Goal: Information Seeking & Learning: Learn about a topic

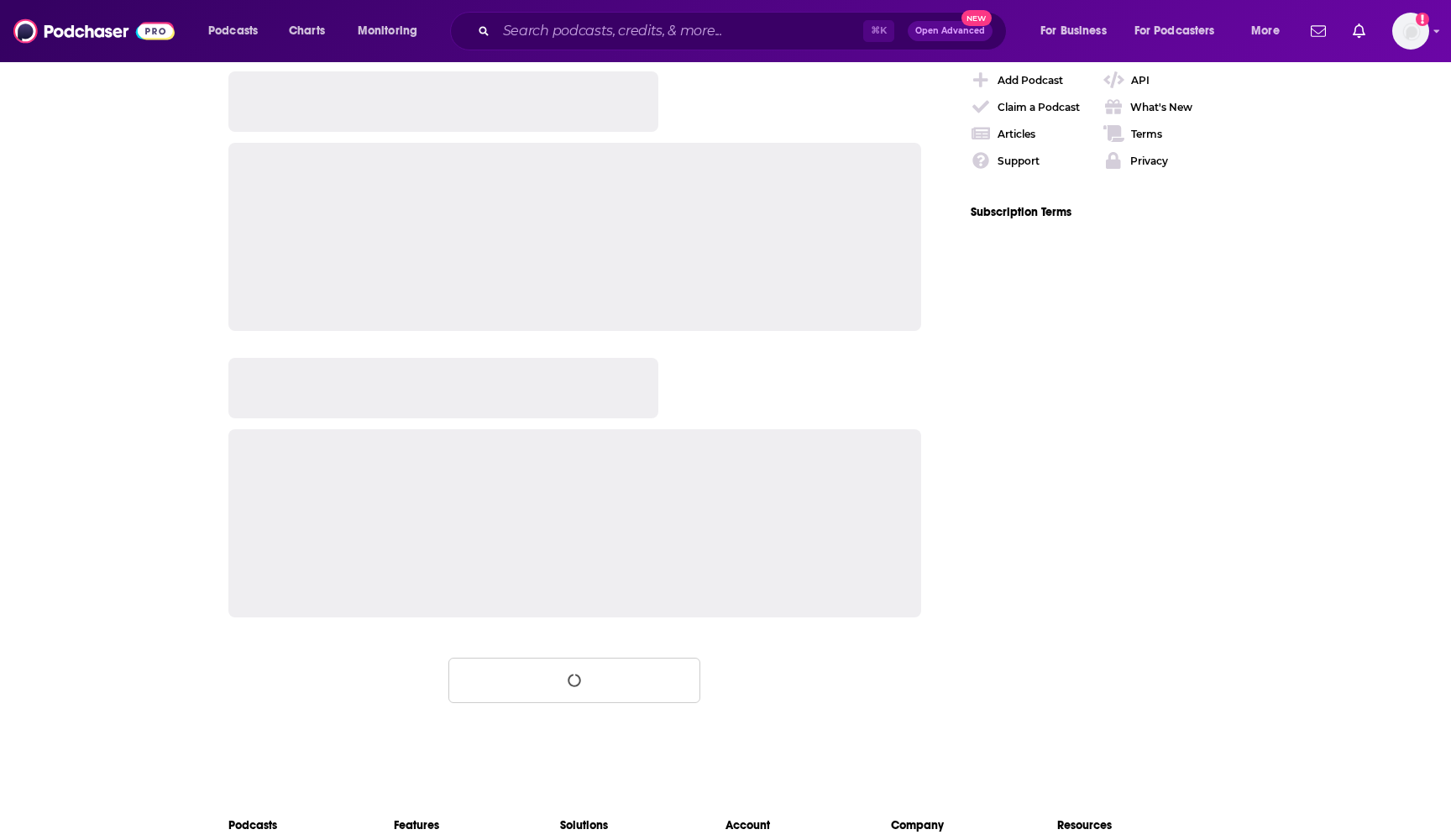
scroll to position [2487, 0]
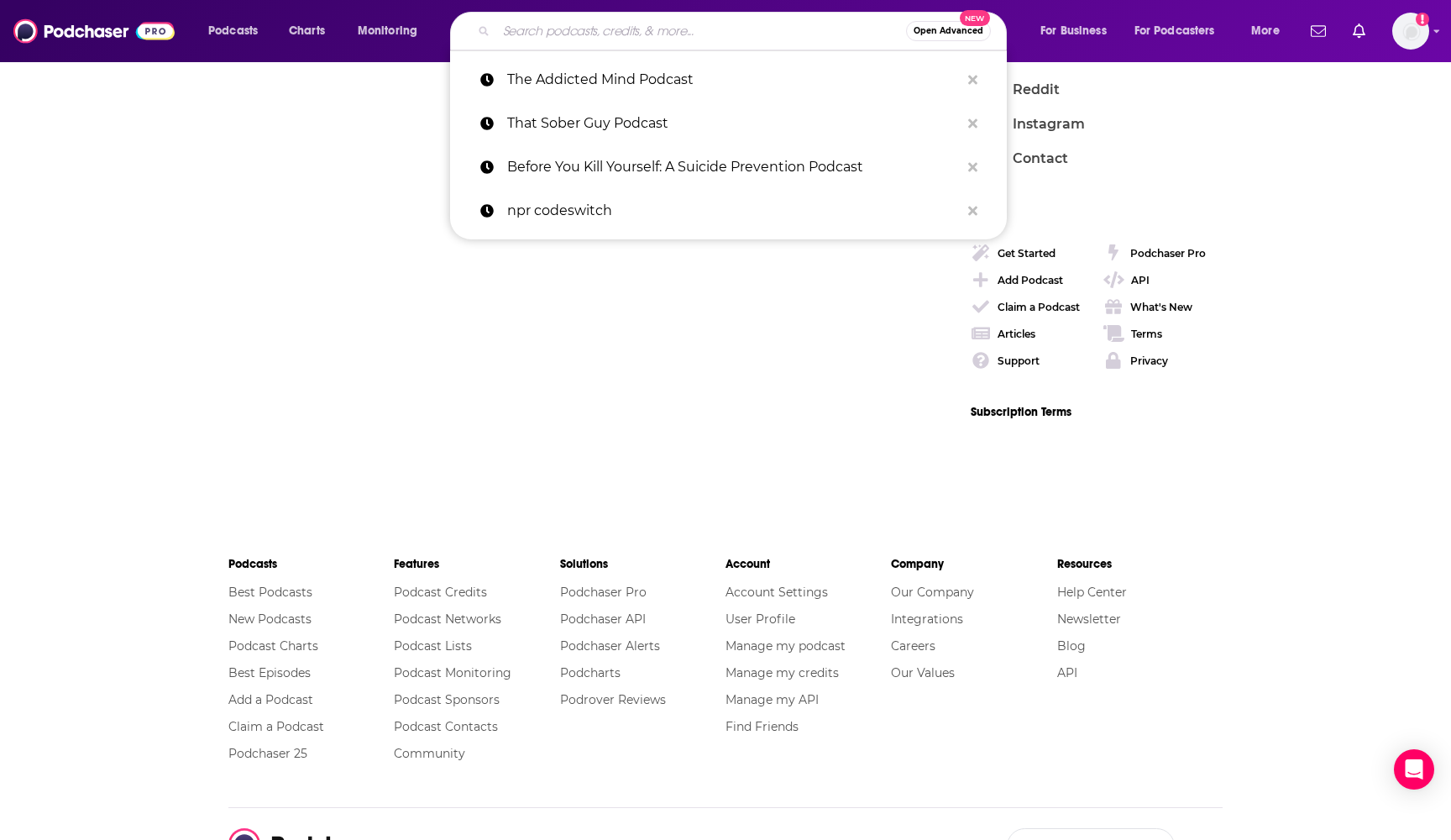
click at [671, 31] on input "Search podcasts, credits, & more..." at bounding box center [701, 31] width 410 height 26
paste input "[PERSON_NAME]"
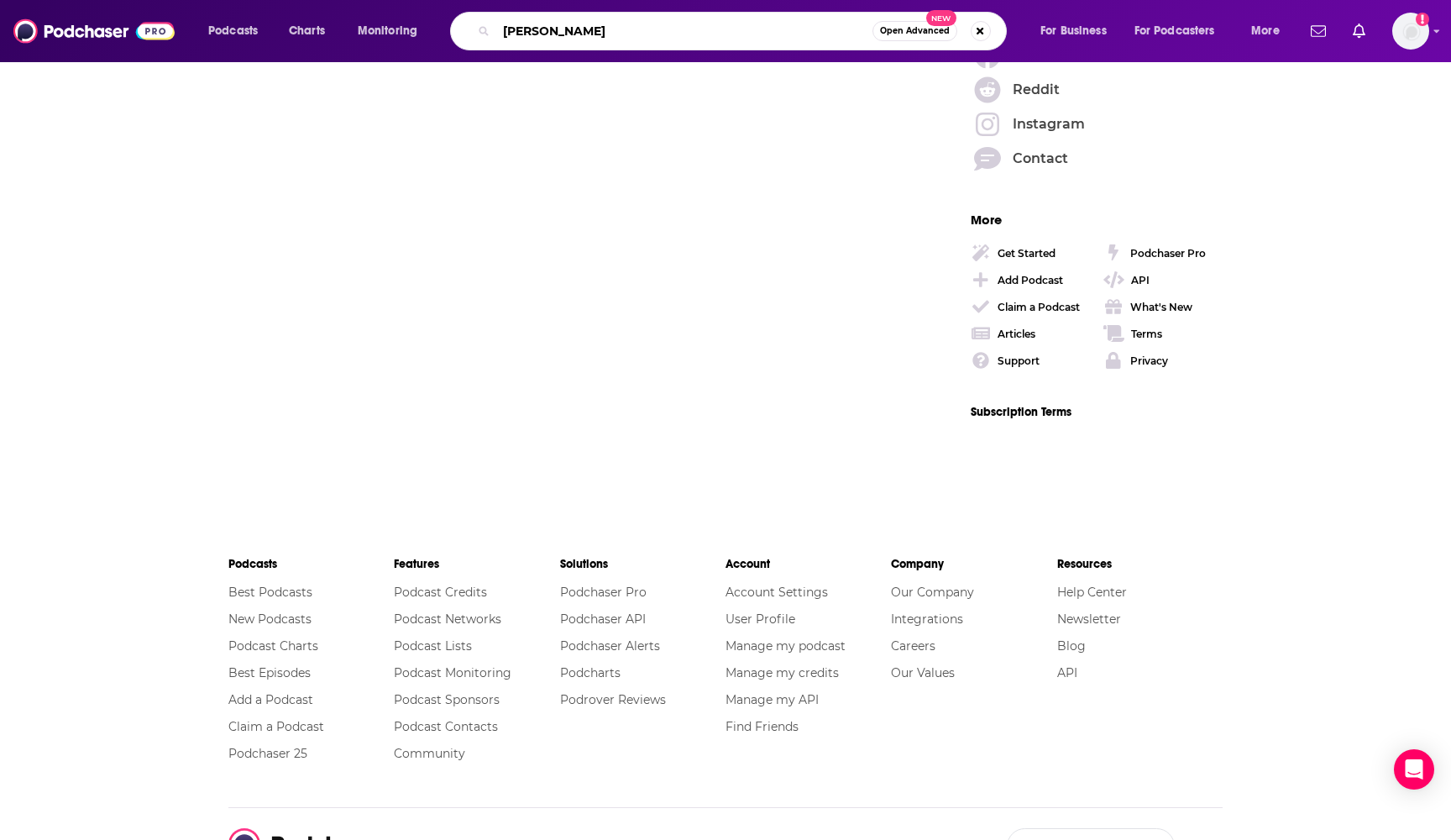
type input "[PERSON_NAME]"
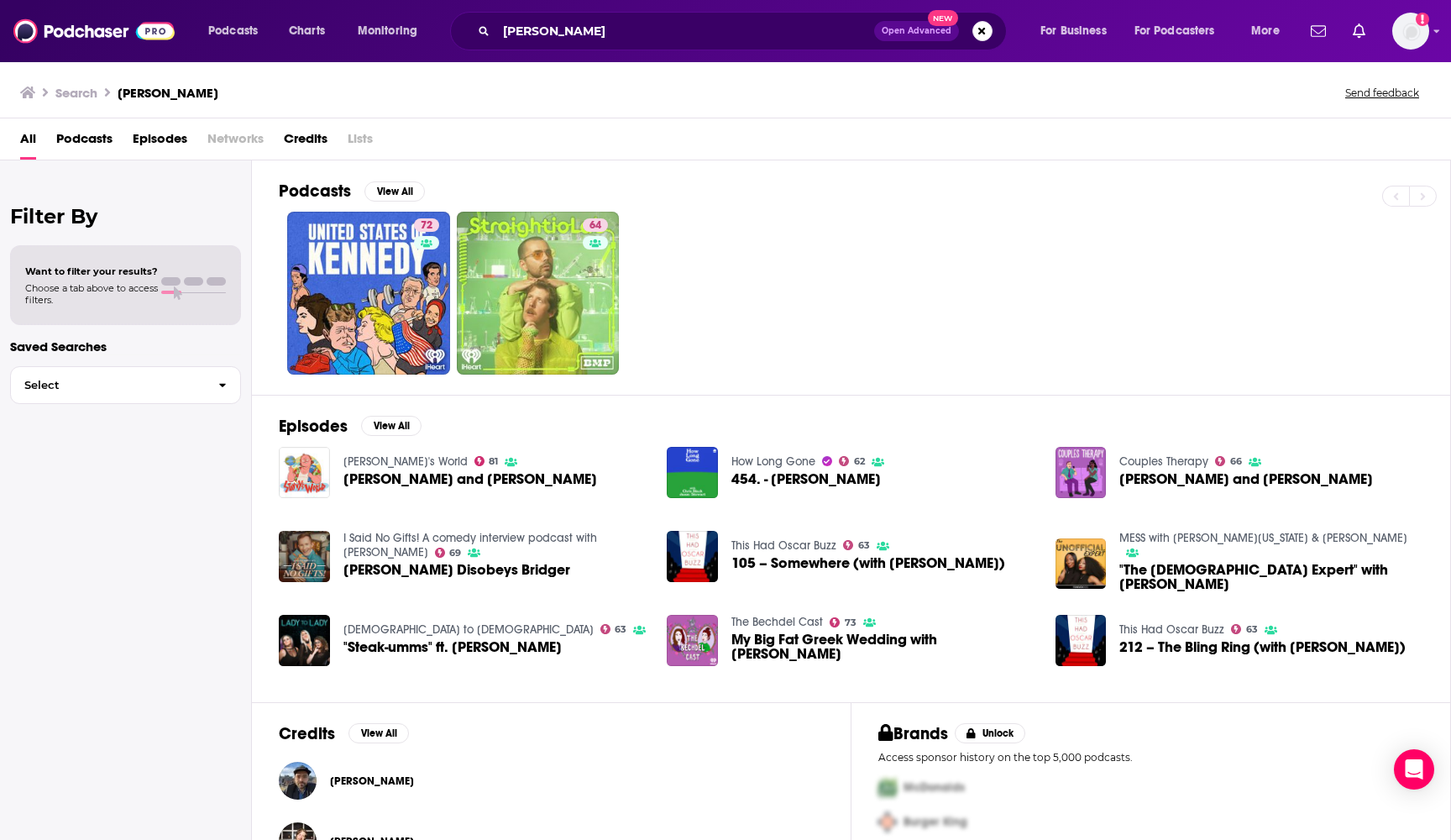
click at [294, 151] on span "Credits" at bounding box center [306, 143] width 43 height 34
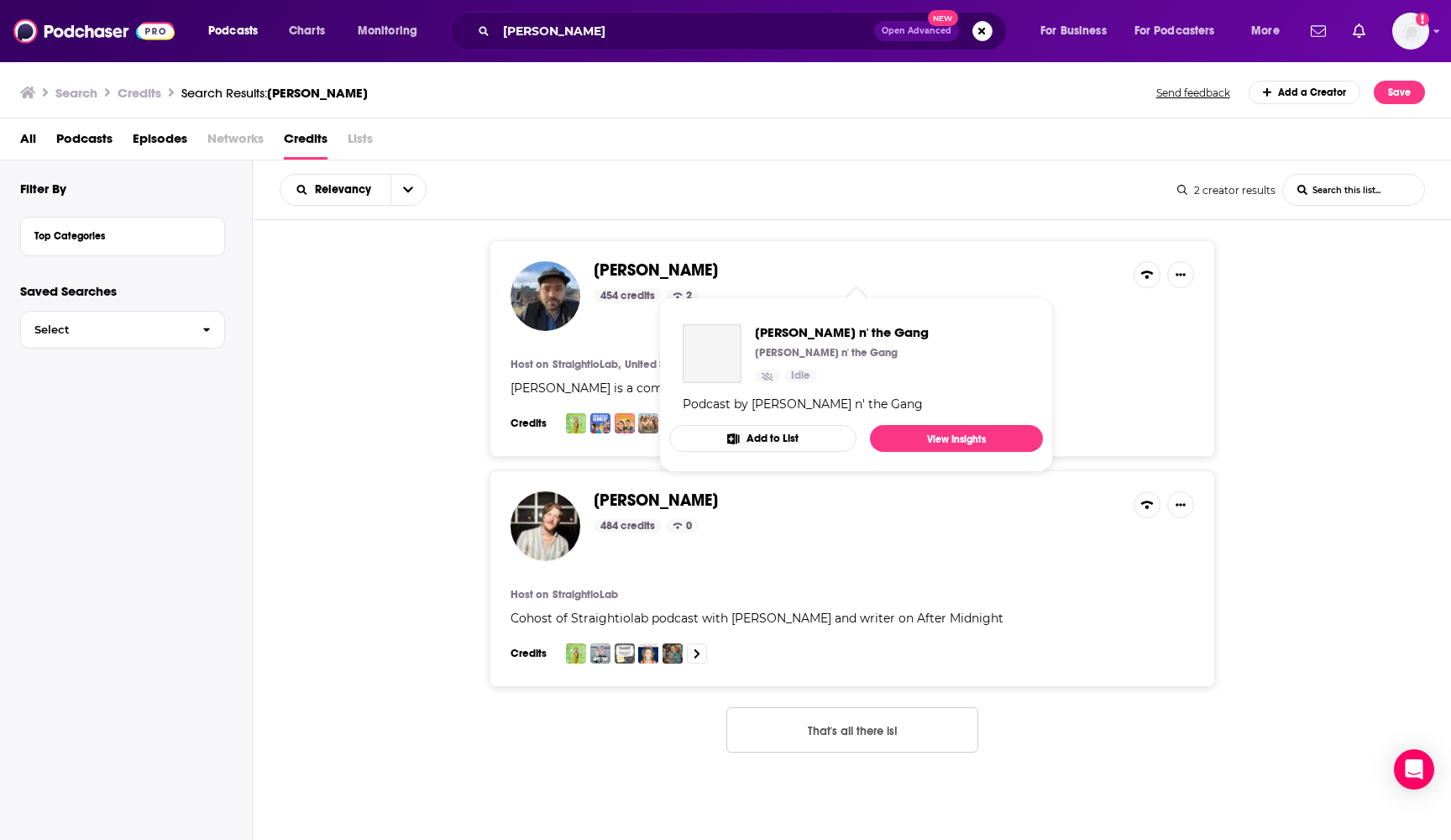
click at [650, 272] on span "[PERSON_NAME]" at bounding box center [656, 270] width 125 height 21
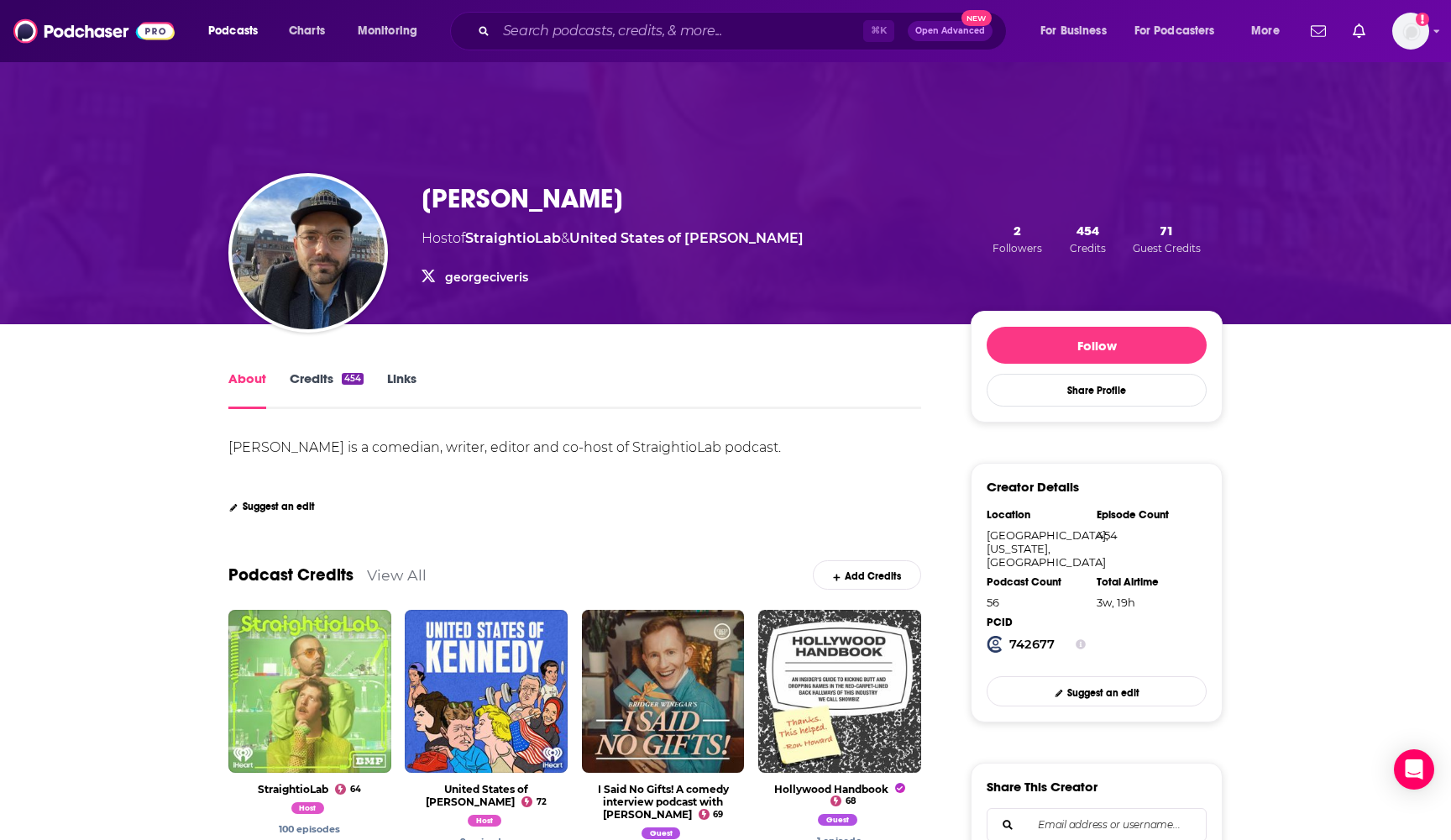
click at [324, 377] on link "Credits 454" at bounding box center [327, 389] width 74 height 39
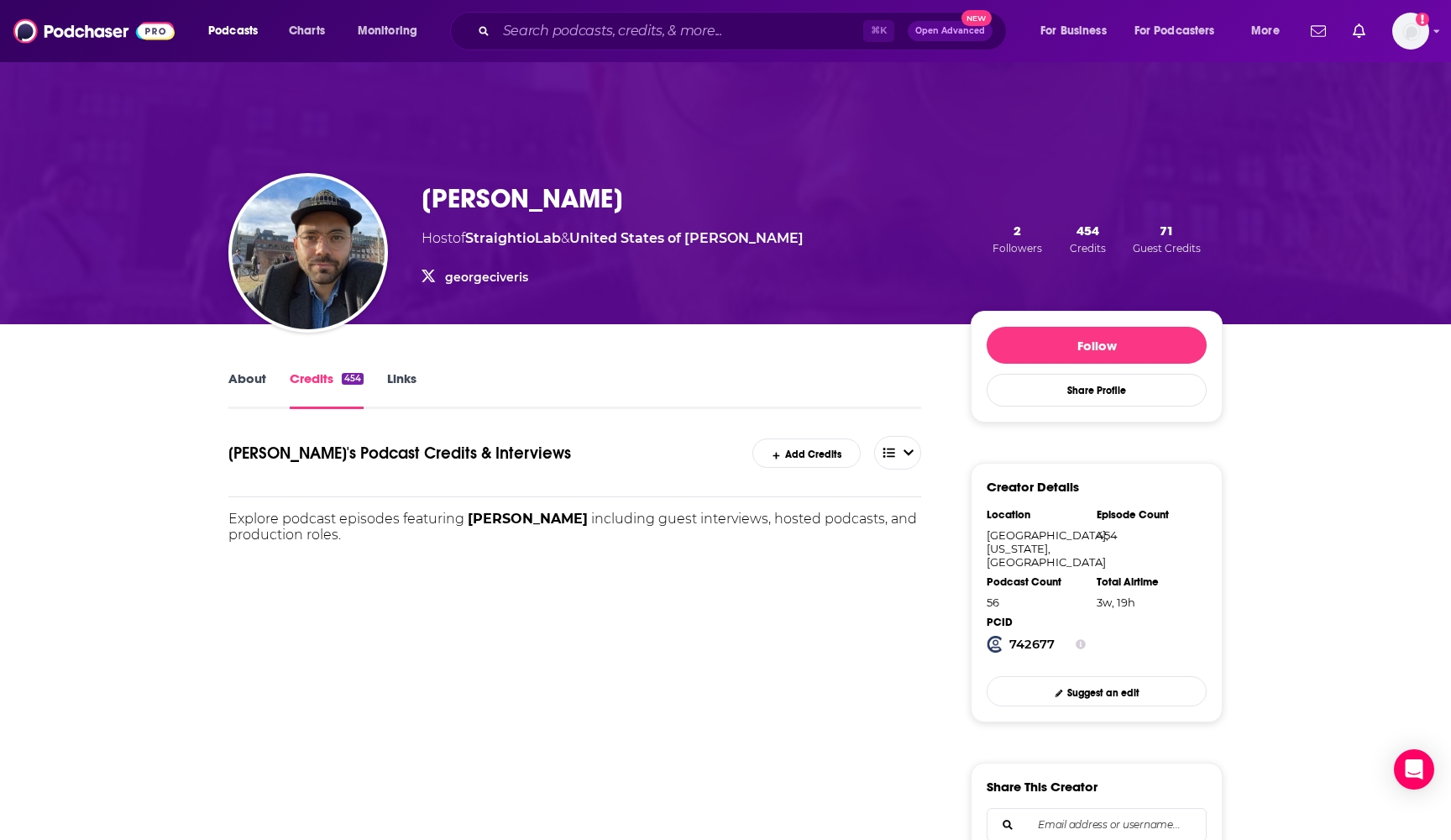
click at [407, 378] on link "Links" at bounding box center [401, 389] width 29 height 39
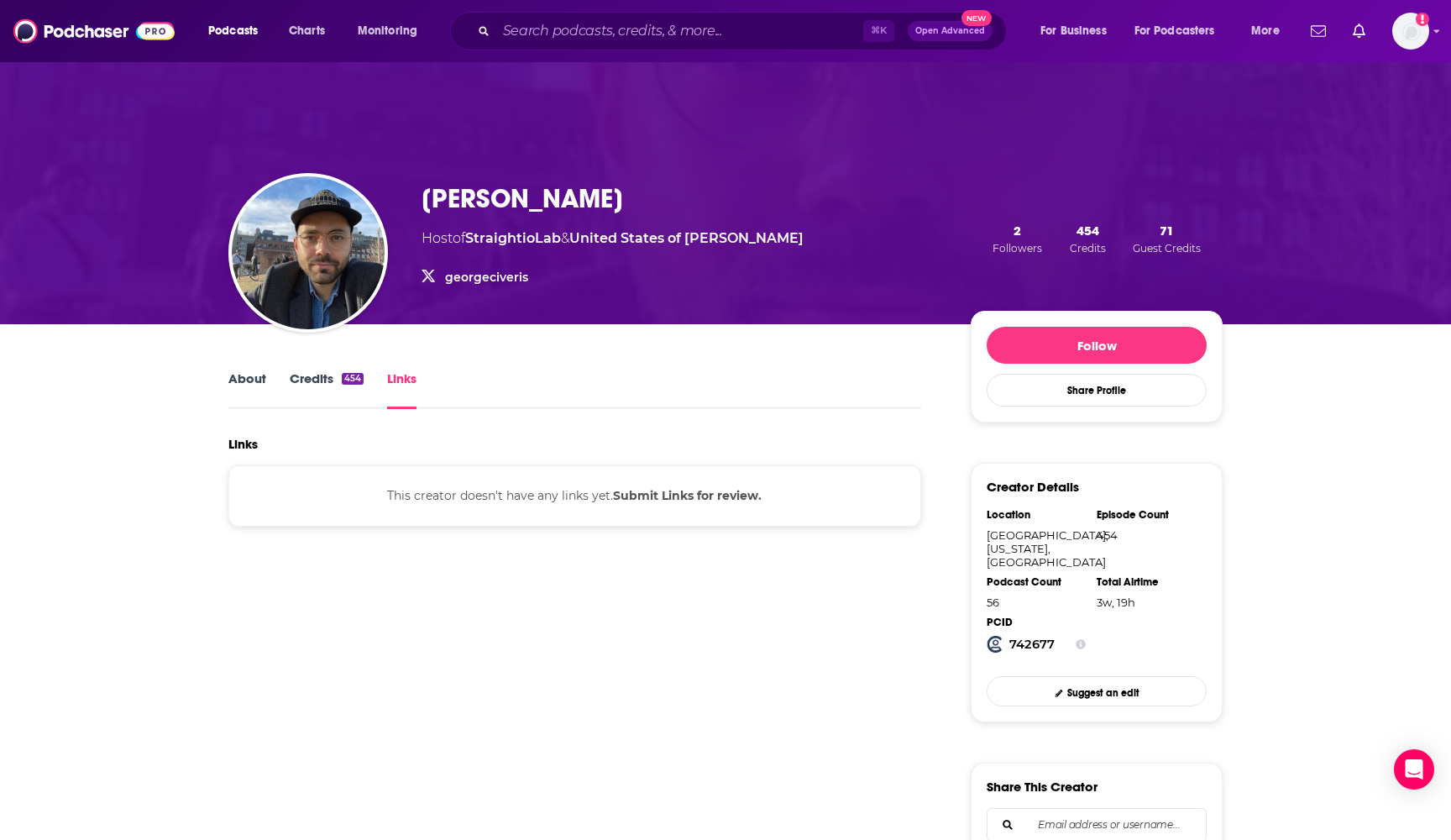
click at [246, 377] on link "About" at bounding box center [247, 389] width 38 height 39
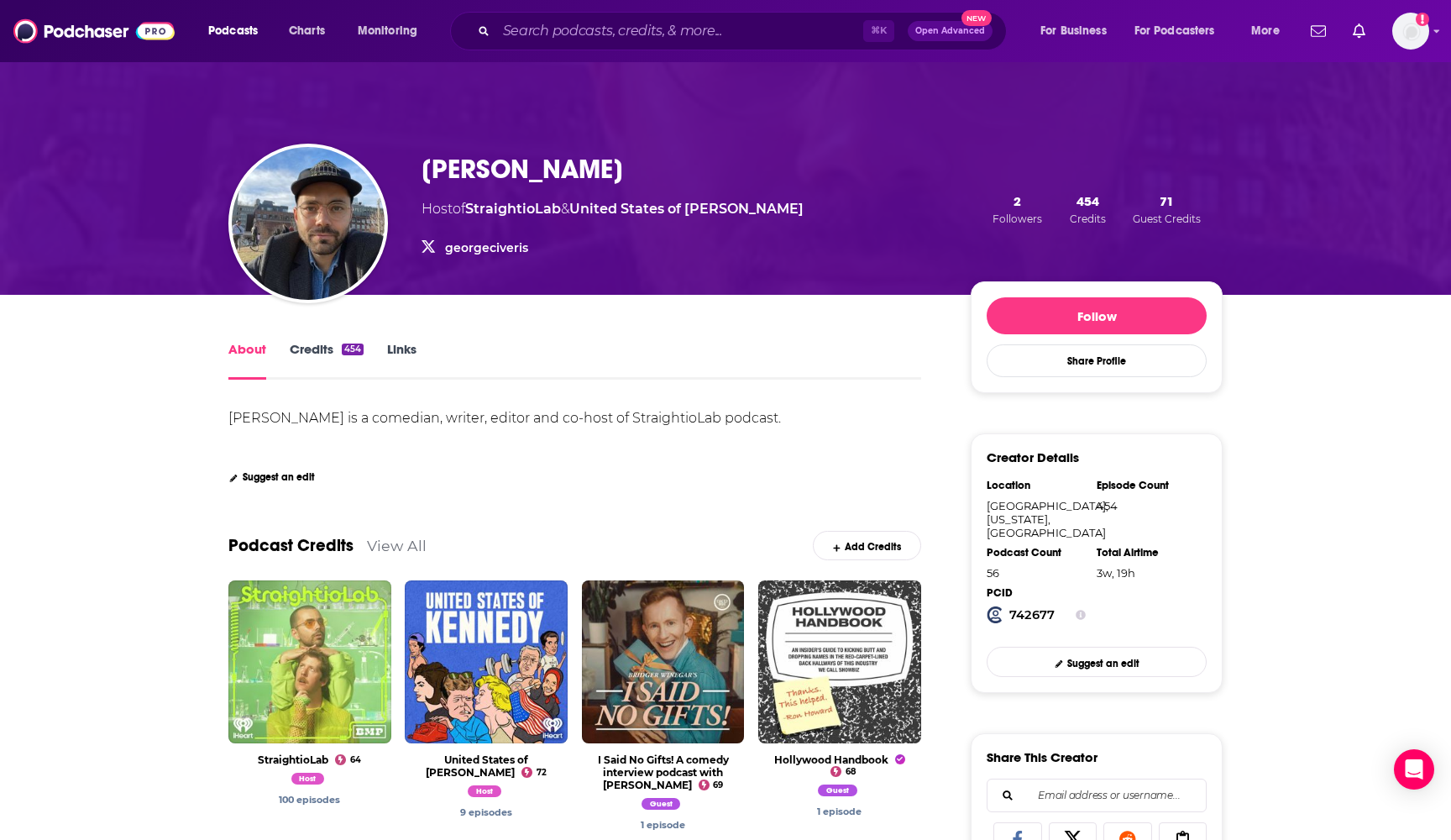
scroll to position [21, 0]
